Goal: Check status: Check status

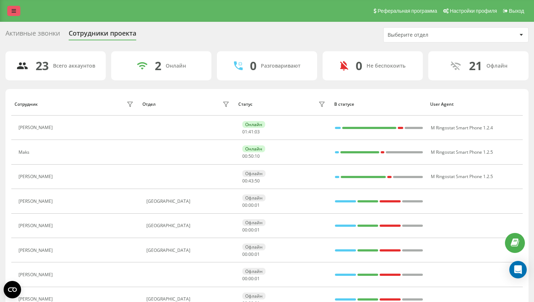
click at [10, 14] on link at bounding box center [13, 11] width 13 height 10
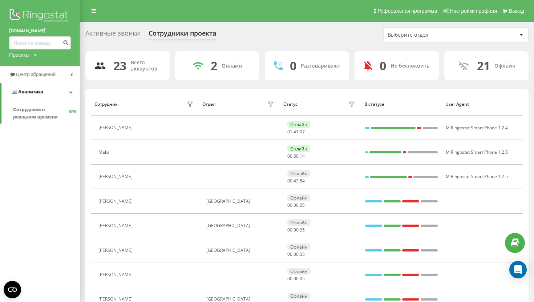
click at [38, 98] on link "Аналитика" at bounding box center [40, 91] width 79 height 17
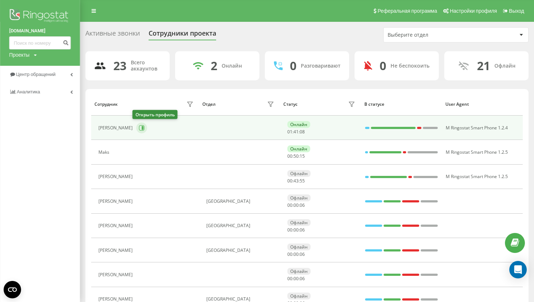
click at [142, 126] on button at bounding box center [141, 127] width 11 height 11
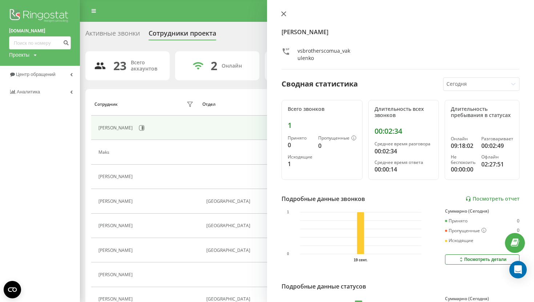
click at [288, 16] on div at bounding box center [401, 14] width 238 height 7
click at [284, 16] on icon at bounding box center [283, 13] width 5 height 5
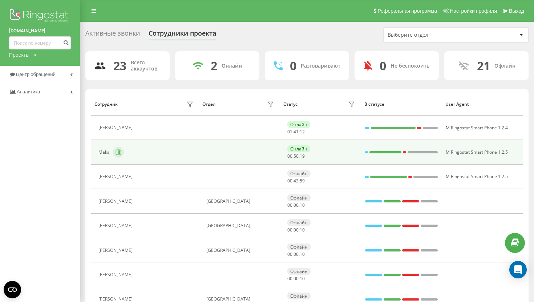
click at [118, 152] on icon at bounding box center [119, 152] width 2 height 4
